Goal: Information Seeking & Learning: Learn about a topic

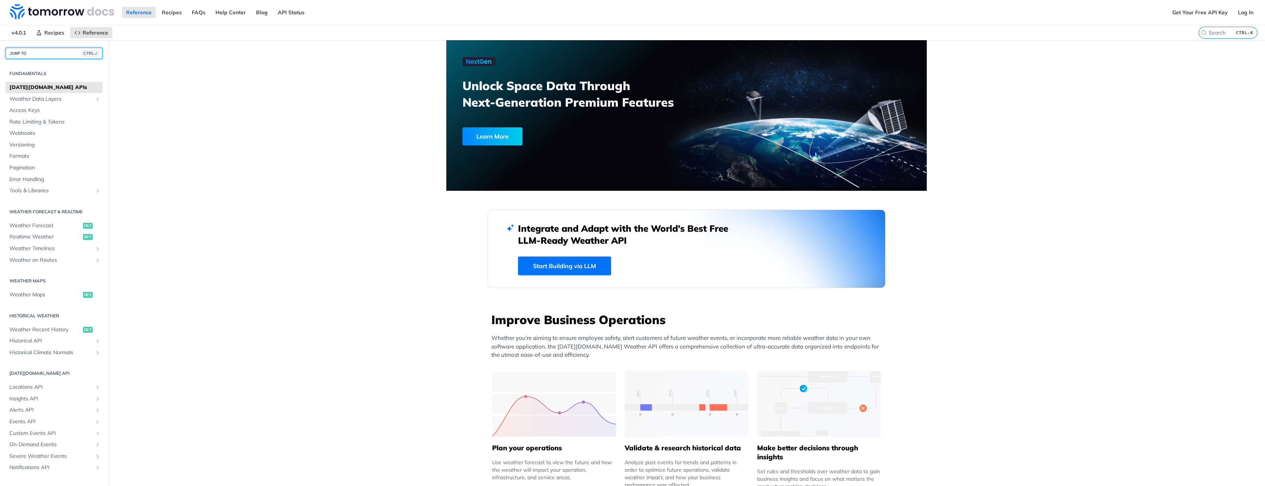
click at [29, 54] on button "JUMP TO CTRL-/" at bounding box center [54, 53] width 97 height 11
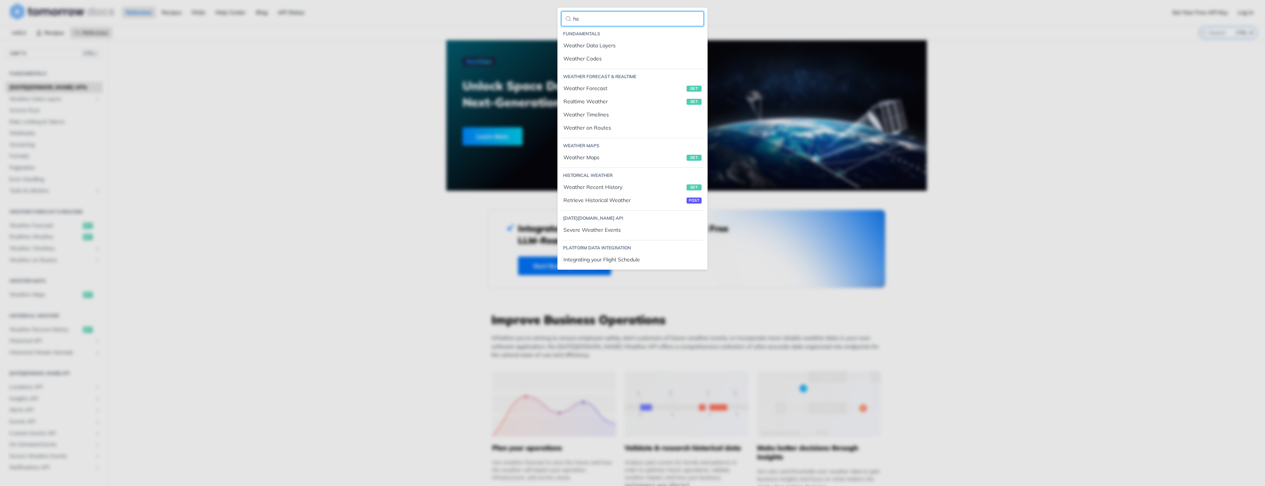
type input "h"
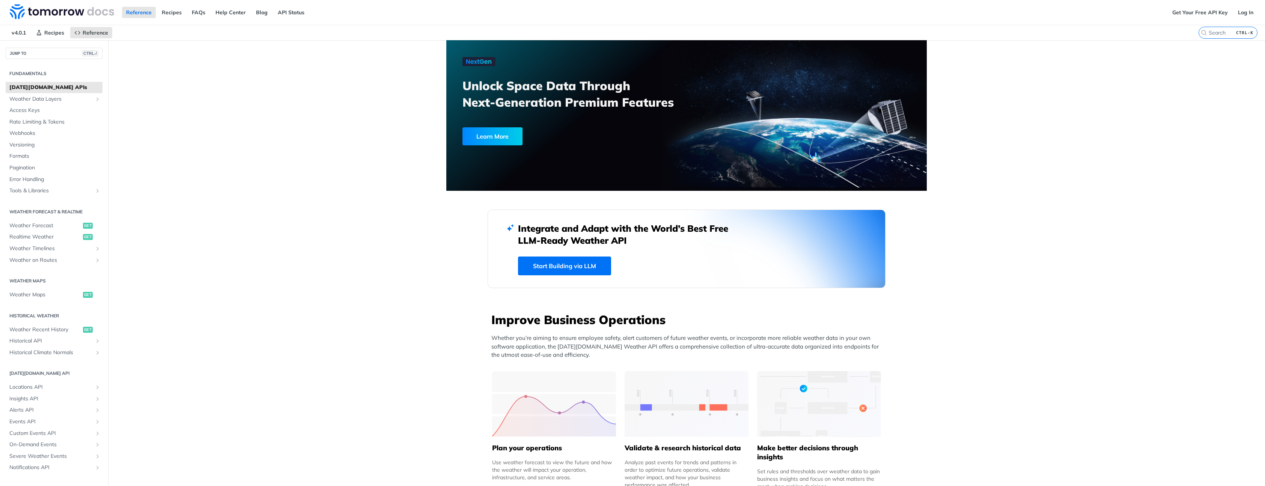
click at [299, 105] on div "Fundamentals Tomorrow.io APIs Weather Data Layers Wet Bulb Globe Temperature Lo…" at bounding box center [632, 243] width 1265 height 486
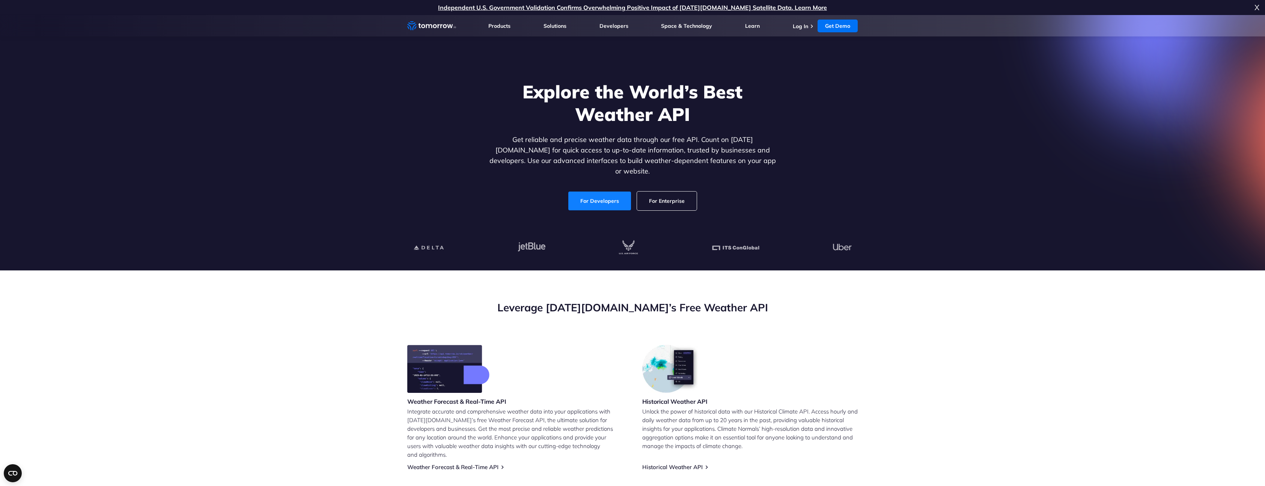
click at [590, 192] on link "For Developers" at bounding box center [599, 200] width 63 height 19
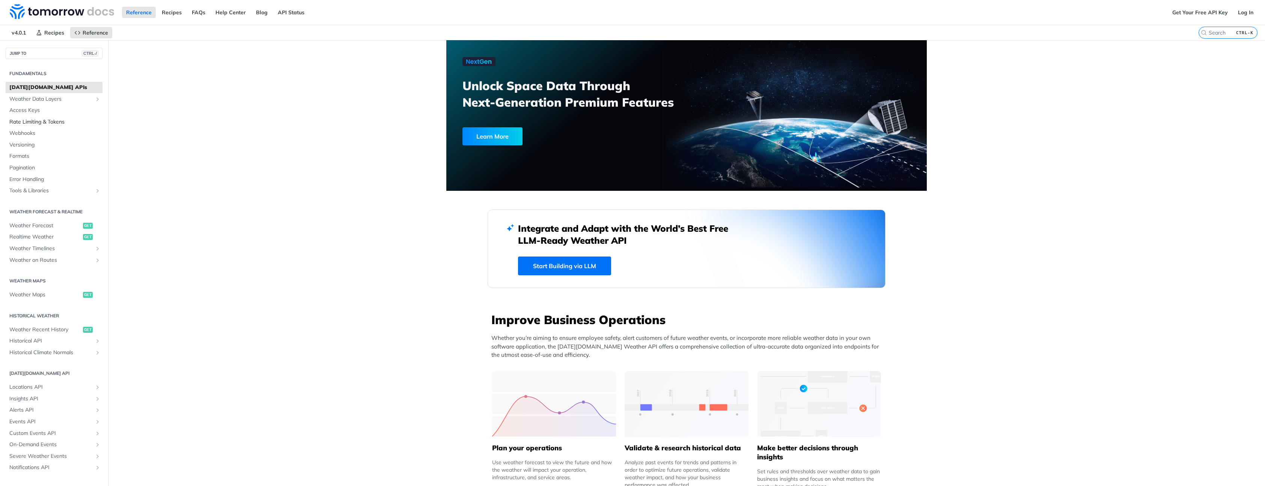
click at [54, 122] on span "Rate Limiting & Tokens" at bounding box center [54, 122] width 91 height 8
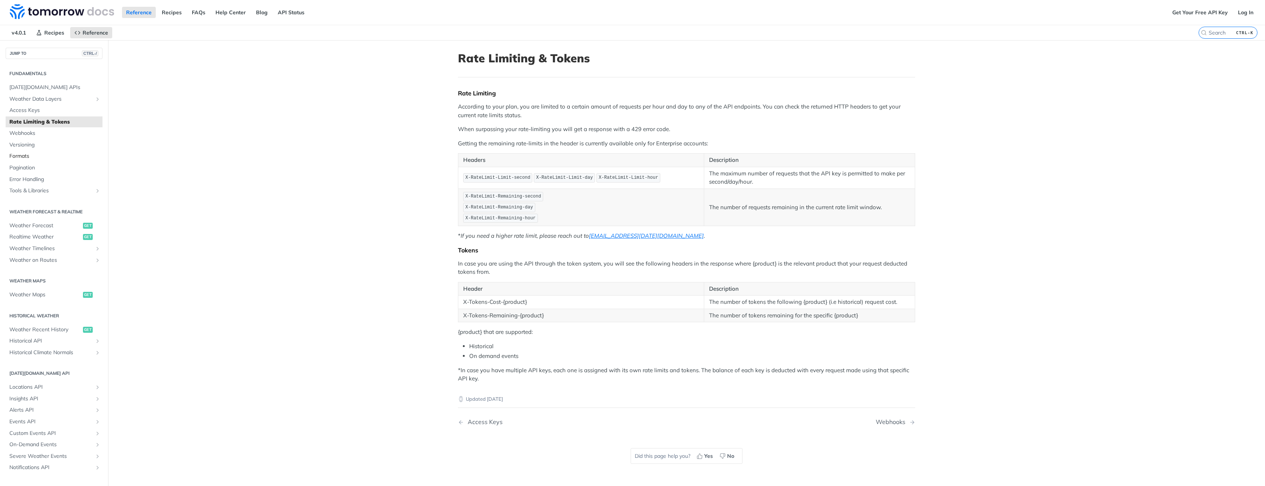
scroll to position [13, 0]
click at [44, 225] on span "Realtime Weather" at bounding box center [45, 224] width 72 height 8
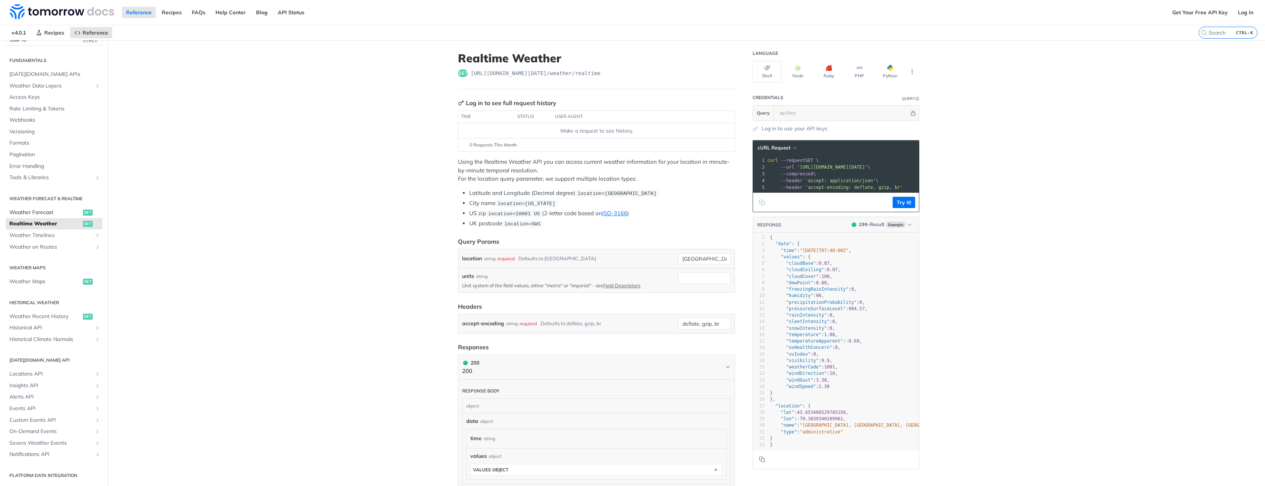
click at [47, 211] on span "Weather Forecast" at bounding box center [45, 213] width 72 height 8
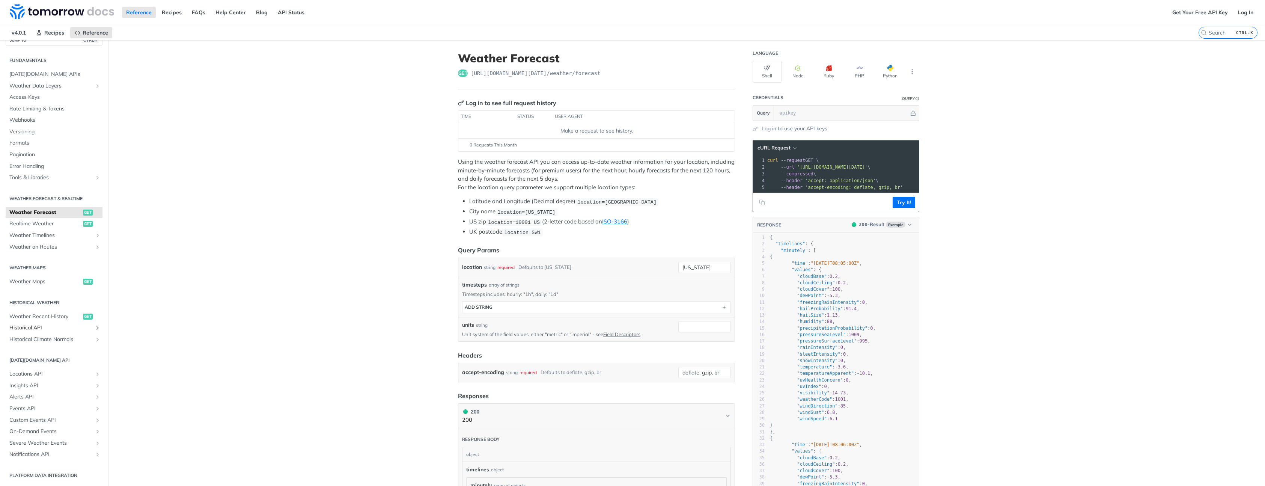
click at [93, 328] on link "Historical API" at bounding box center [54, 327] width 97 height 11
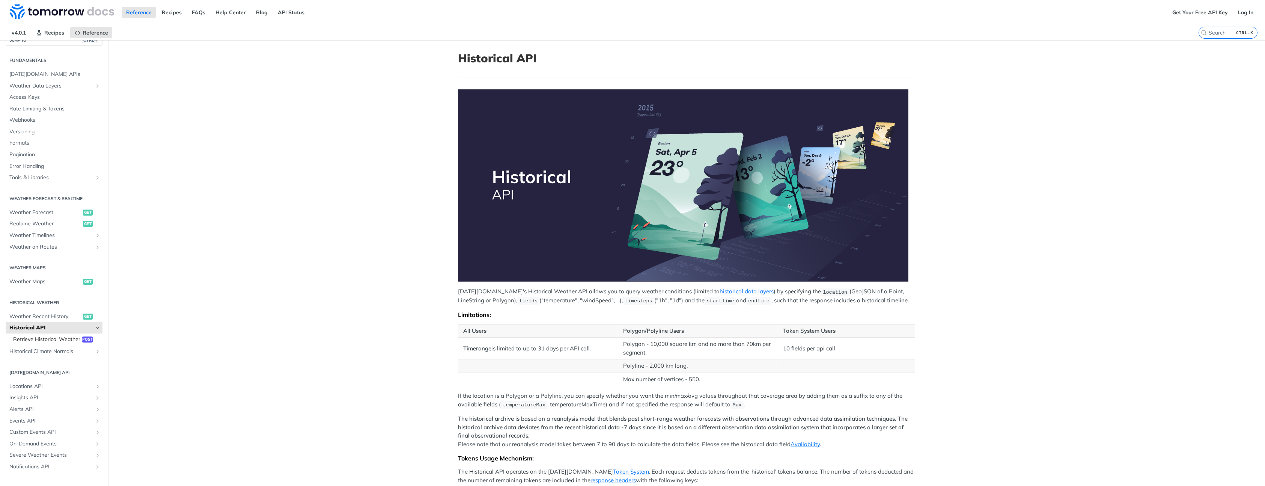
click at [47, 341] on span "Retrieve Historical Weather" at bounding box center [46, 340] width 67 height 8
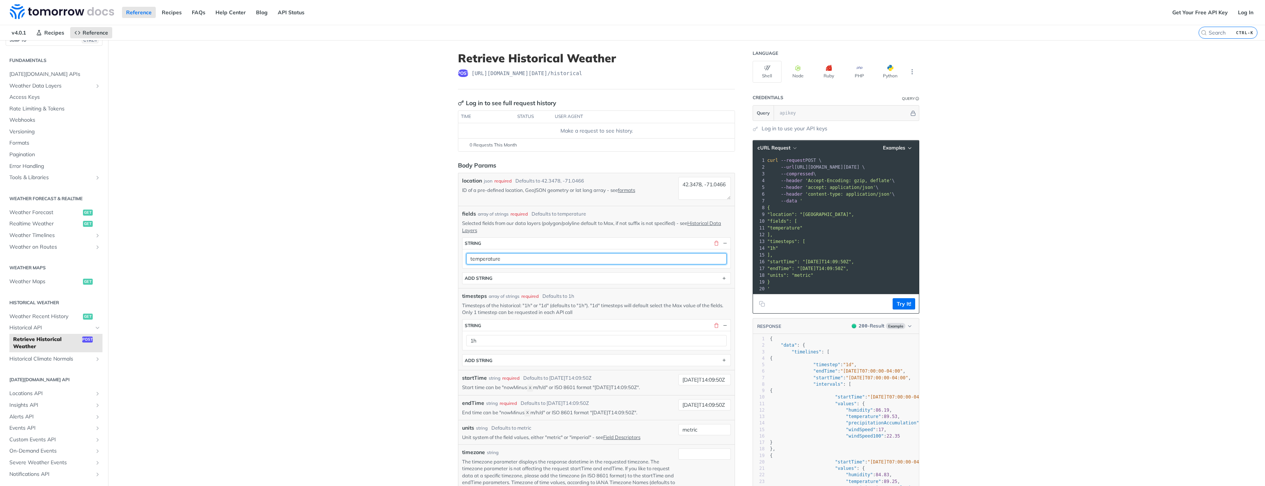
click at [619, 257] on input "temperature" at bounding box center [596, 258] width 260 height 11
click at [718, 254] on input "temperature" at bounding box center [596, 258] width 260 height 11
click at [715, 257] on input "temperature" at bounding box center [596, 258] width 260 height 11
click at [712, 220] on link "Historical Data Layers" at bounding box center [591, 226] width 259 height 13
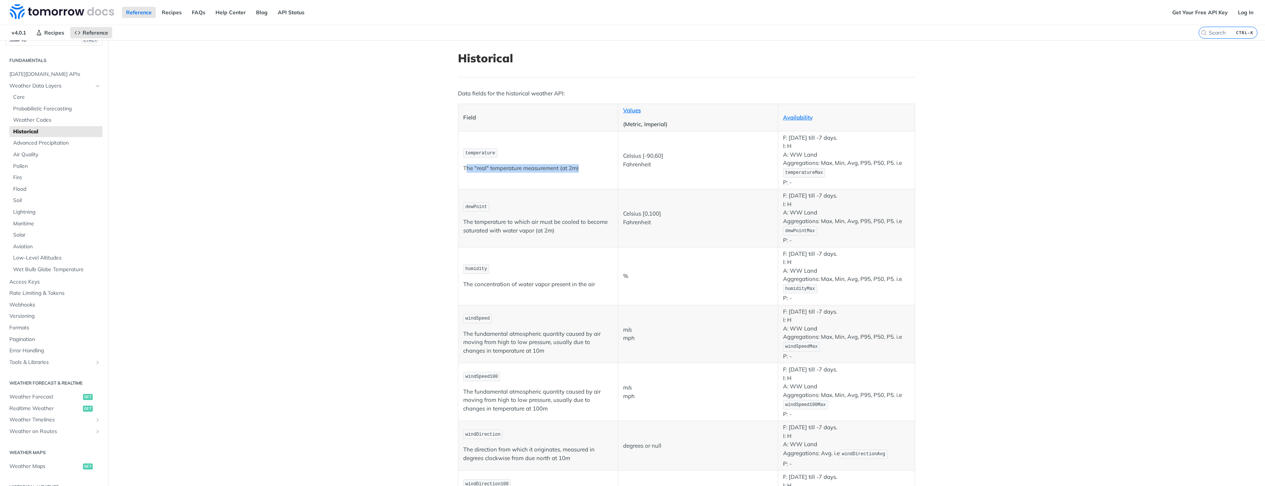
drag, startPoint x: 468, startPoint y: 168, endPoint x: 581, endPoint y: 172, distance: 113.8
click at [581, 172] on p "The "real" temperature measurement (at 2m)" at bounding box center [538, 168] width 150 height 9
